Goal: Task Accomplishment & Management: Manage account settings

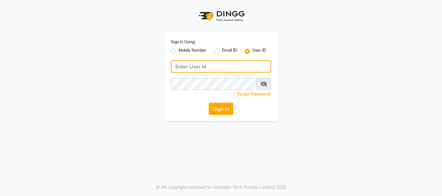
type input "makeoverkorner"
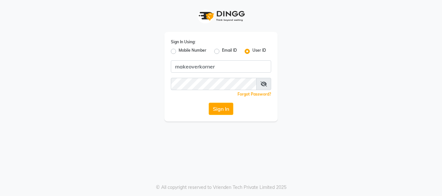
click at [210, 109] on button "Sign In" at bounding box center [221, 109] width 25 height 12
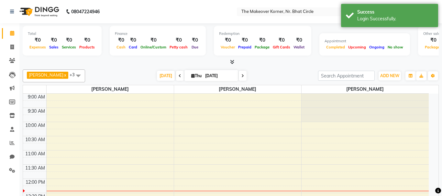
select select "en"
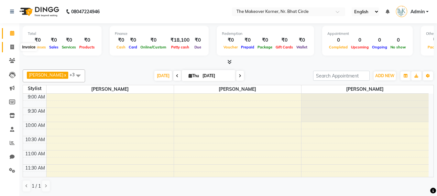
click at [9, 45] on span at bounding box center [11, 47] width 11 height 7
select select "5477"
select select "service"
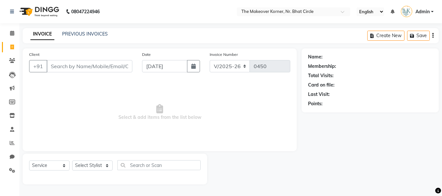
click at [83, 60] on div "Client +91" at bounding box center [80, 64] width 113 height 27
click at [86, 66] on input "Client" at bounding box center [90, 66] width 86 height 12
type input "8750771124"
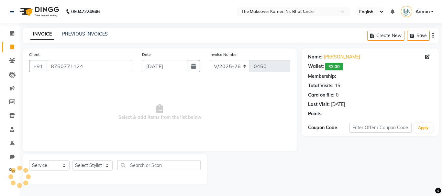
select select "1: Object"
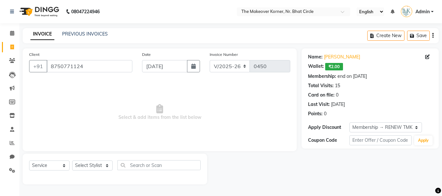
click at [85, 156] on div "Select Service Product Membership Package Voucher Prepaid Gift Card Select Styl…" at bounding box center [115, 169] width 184 height 31
click at [88, 161] on select "Select Stylist Admin KARISHMA CHAWLA SACHIN BHANUSHALI VANSHITA PARMAR" at bounding box center [92, 166] width 40 height 10
select select "36755"
click at [72, 161] on select "Select Stylist Admin KARISHMA CHAWLA SACHIN BHANUSHALI VANSHITA PARMAR" at bounding box center [92, 166] width 40 height 10
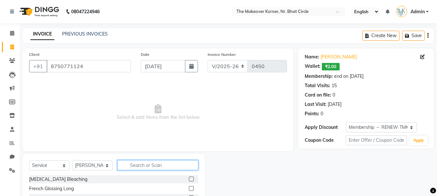
click at [134, 163] on input "text" at bounding box center [157, 166] width 81 height 10
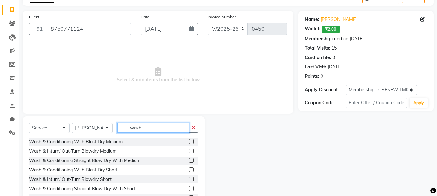
scroll to position [63, 0]
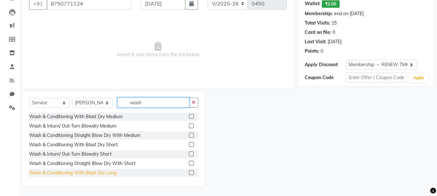
type input "wash"
click at [105, 172] on div "Wash & Conditioning With Blast Dry Long" at bounding box center [72, 173] width 87 height 7
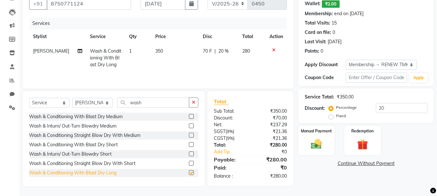
checkbox input "false"
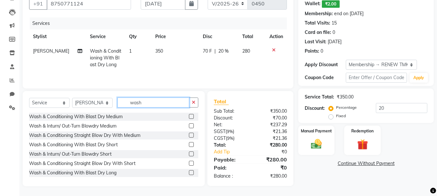
click at [171, 106] on input "wash" at bounding box center [153, 103] width 72 height 10
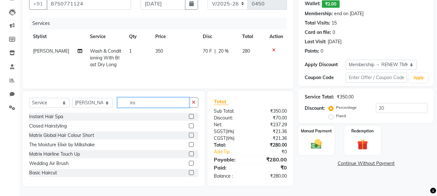
scroll to position [62, 0]
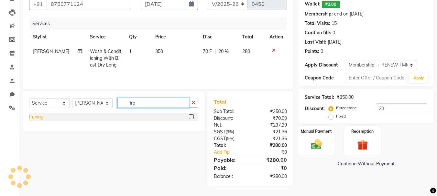
type input "iro"
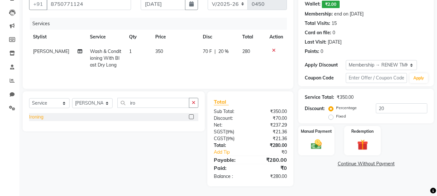
click at [37, 119] on div "Ironing" at bounding box center [36, 117] width 14 height 7
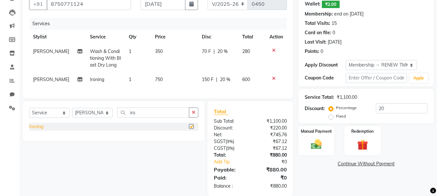
checkbox input "false"
click at [104, 118] on select "Select Stylist Admin KARISHMA CHAWLA SACHIN BHANUSHALI VANSHITA PARMAR" at bounding box center [92, 113] width 40 height 10
select select "53830"
click at [72, 118] on select "Select Stylist Admin KARISHMA CHAWLA SACHIN BHANUSHALI VANSHITA PARMAR" at bounding box center [92, 113] width 40 height 10
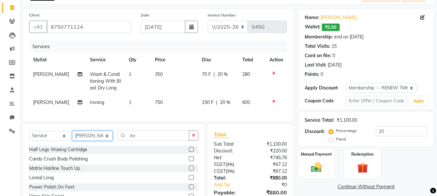
scroll to position [19, 0]
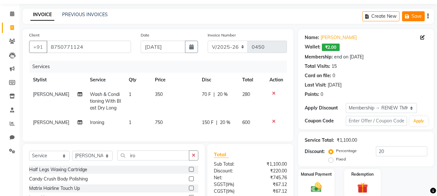
click at [422, 15] on button "Save" at bounding box center [413, 16] width 23 height 10
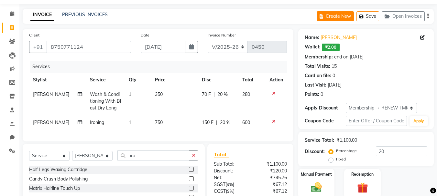
click at [323, 17] on icon "button" at bounding box center [323, 16] width 6 height 5
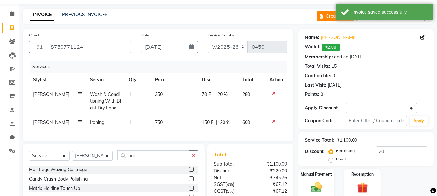
select select "5477"
select select "service"
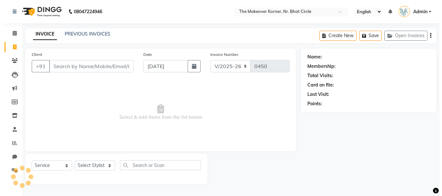
scroll to position [0, 0]
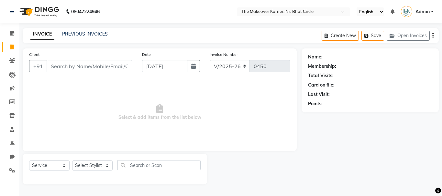
click at [105, 64] on input "Client" at bounding box center [90, 66] width 86 height 12
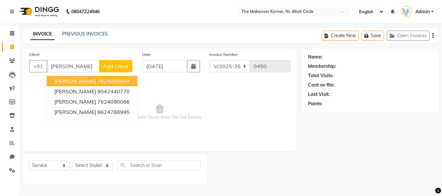
click at [119, 82] on ngb-highlight "7624090054" at bounding box center [113, 81] width 32 height 6
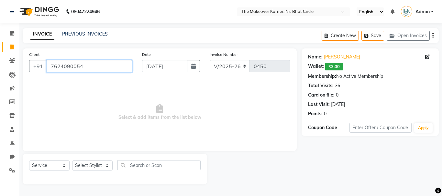
click at [118, 72] on input "7624090054" at bounding box center [90, 66] width 86 height 12
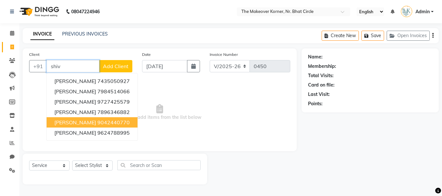
click at [120, 126] on ngb-highlight "9042440770" at bounding box center [113, 122] width 32 height 6
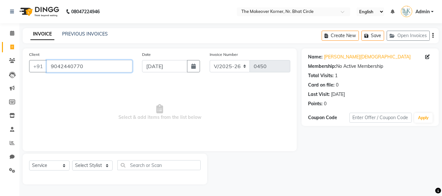
click at [114, 62] on input "9042440770" at bounding box center [90, 66] width 86 height 12
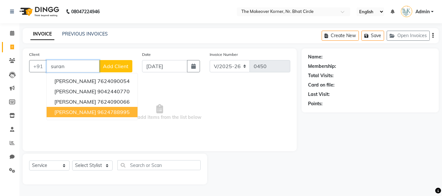
click at [69, 111] on span "[PERSON_NAME]" at bounding box center [75, 112] width 42 height 6
type input "9624788995"
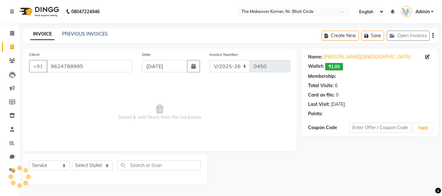
select select "1: Object"
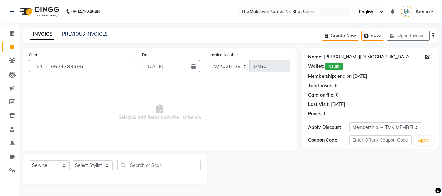
click at [345, 55] on link "Shivani Surana" at bounding box center [367, 57] width 87 height 7
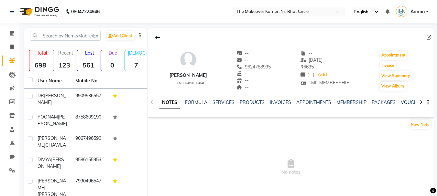
click at [197, 101] on link "FORMULA" at bounding box center [196, 103] width 22 height 6
click at [215, 100] on link "SERVICES" at bounding box center [223, 103] width 22 height 6
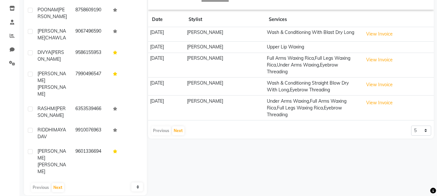
scroll to position [117, 0]
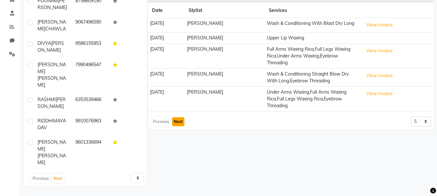
click at [182, 126] on button "Next" at bounding box center [178, 121] width 12 height 9
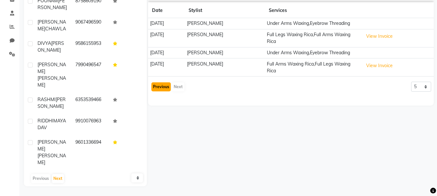
click at [167, 92] on button "Previous" at bounding box center [160, 87] width 19 height 9
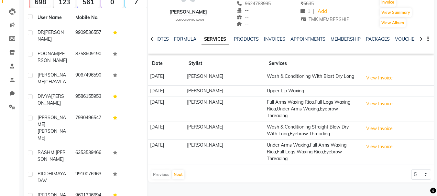
scroll to position [52, 0]
